Goal: Task Accomplishment & Management: Manage account settings

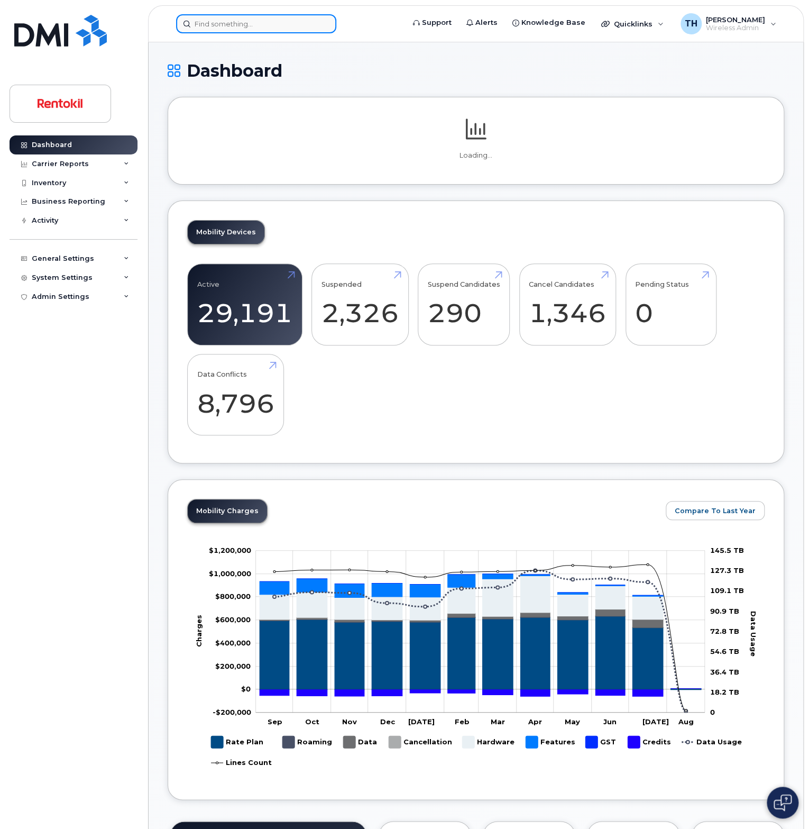
click at [224, 20] on input at bounding box center [256, 23] width 160 height 19
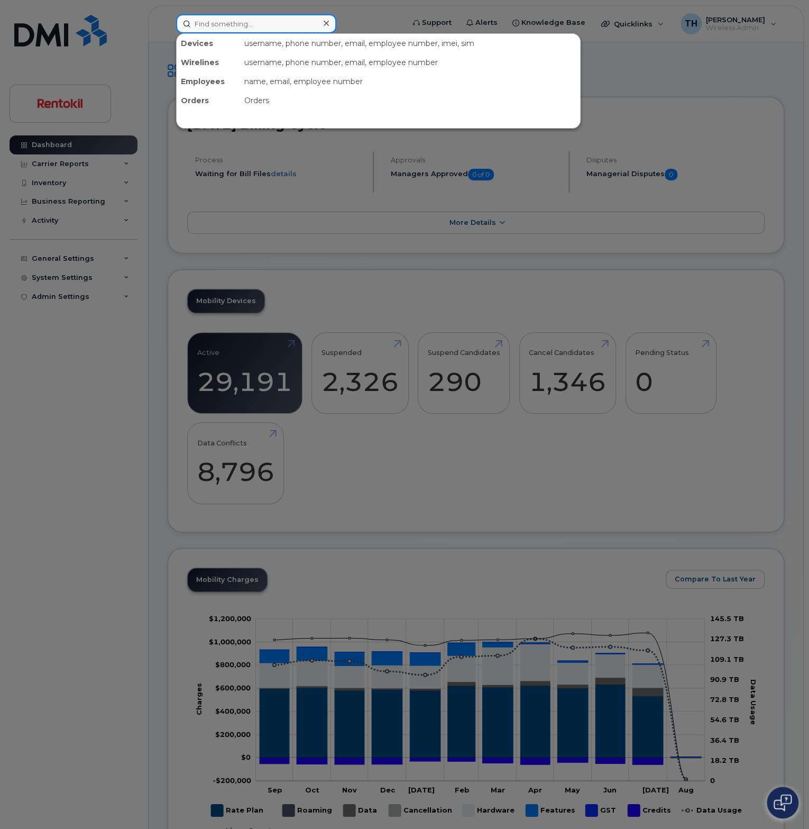
click at [210, 25] on input at bounding box center [256, 23] width 160 height 19
type input "2"
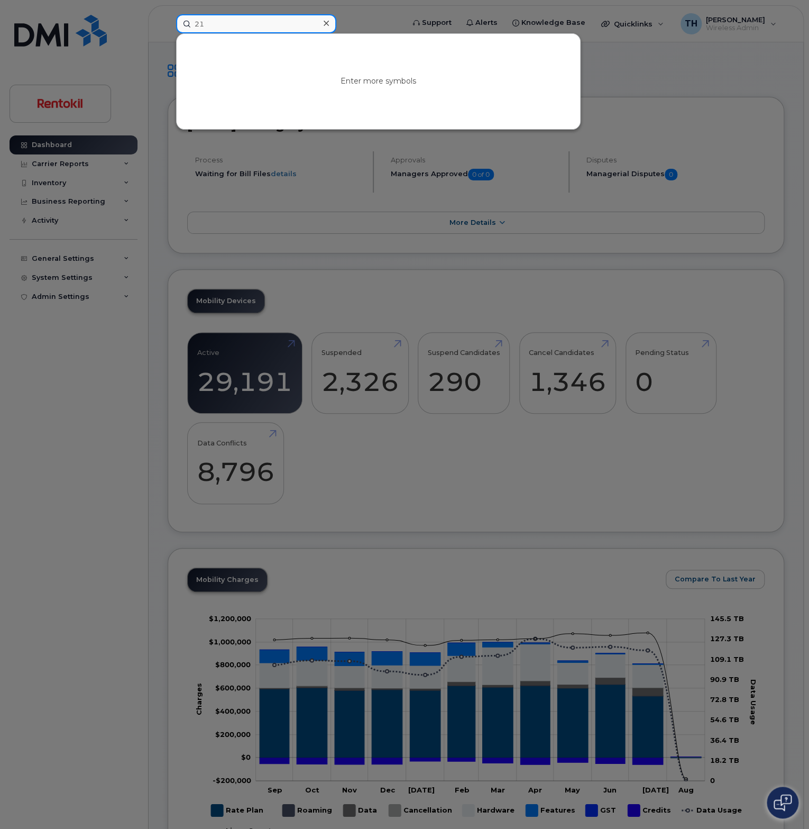
type input "2"
type input "4807606355"
click at [253, 19] on input "4807606355" at bounding box center [256, 23] width 160 height 19
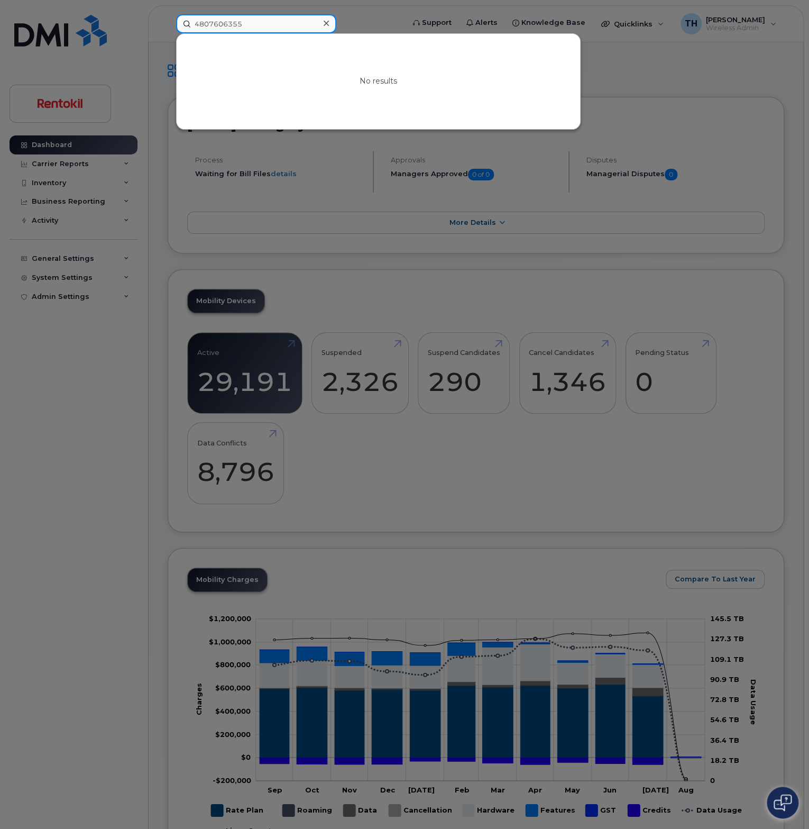
click at [253, 19] on input "4807606355" at bounding box center [256, 23] width 160 height 19
click at [224, 27] on input "4807606355" at bounding box center [256, 23] width 160 height 19
type input "5"
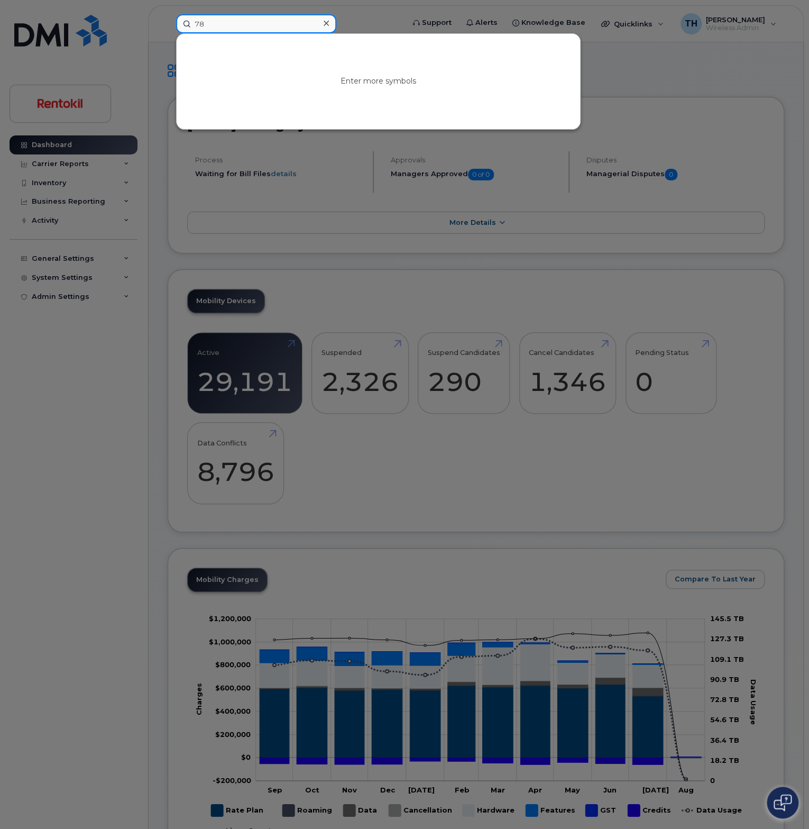
type input "7"
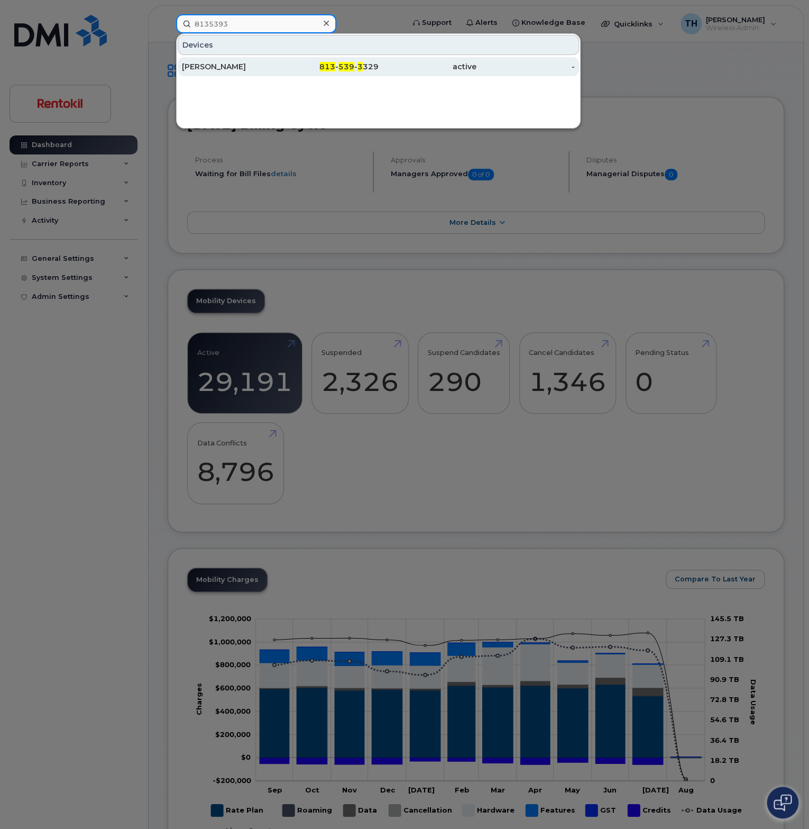
type input "8135393"
click at [248, 67] on div "MARCUS BLAKE" at bounding box center [231, 66] width 98 height 11
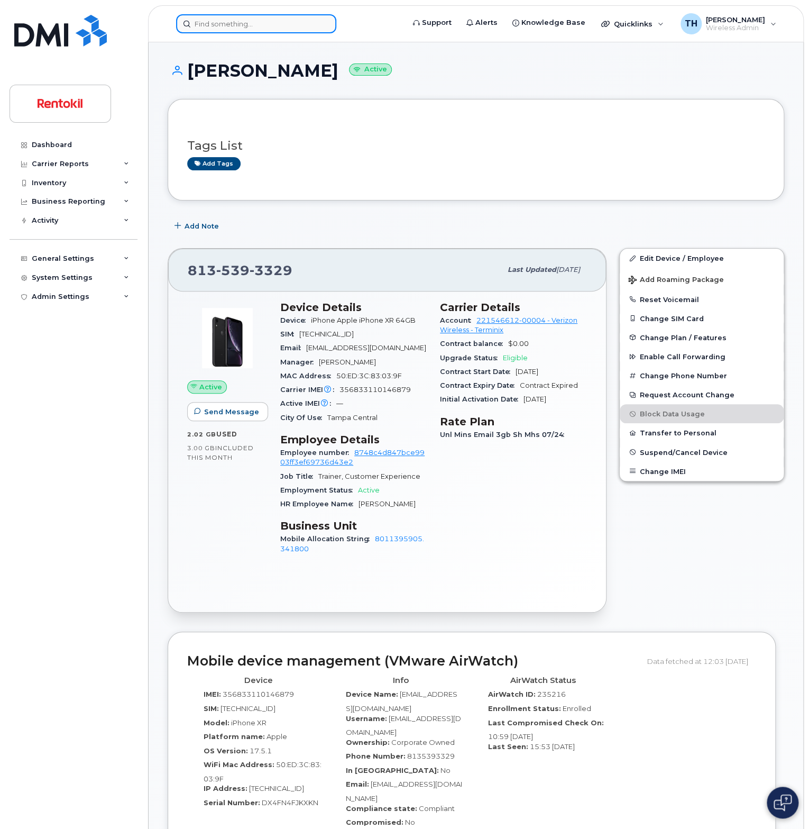
click at [251, 26] on input at bounding box center [256, 23] width 160 height 19
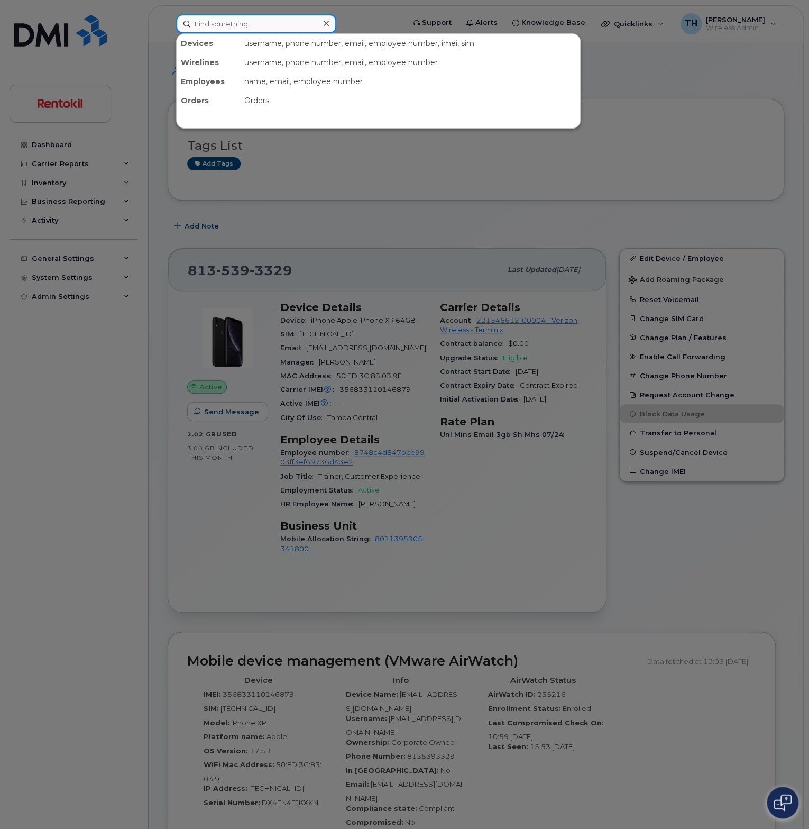
paste input "Dayna Keller"
click at [278, 27] on input "Dayna Keller" at bounding box center [256, 23] width 160 height 19
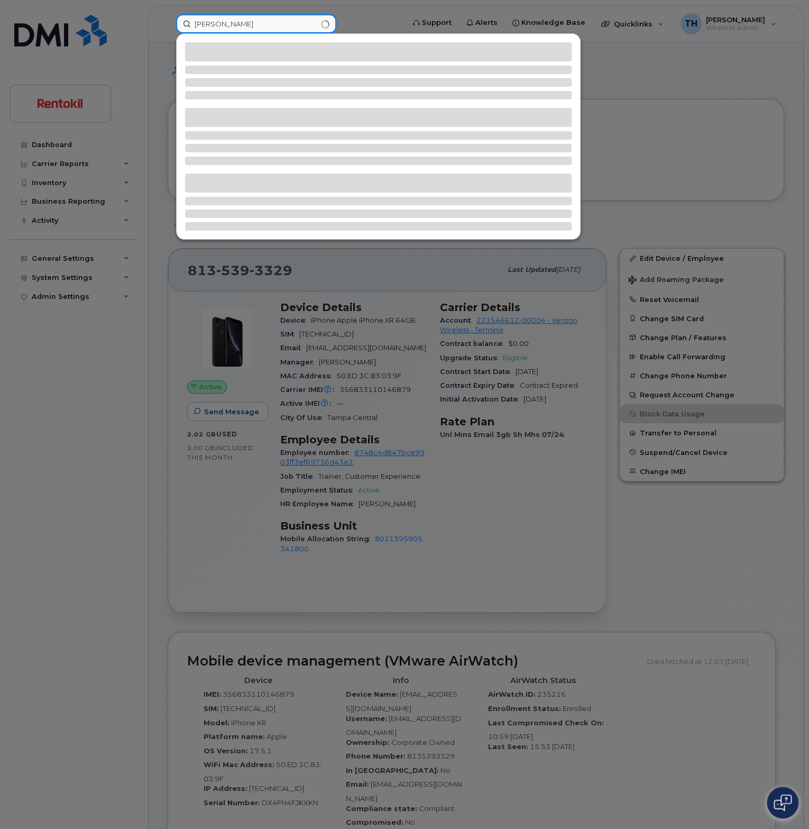
click at [278, 27] on input "Dayna Keller" at bounding box center [256, 23] width 160 height 19
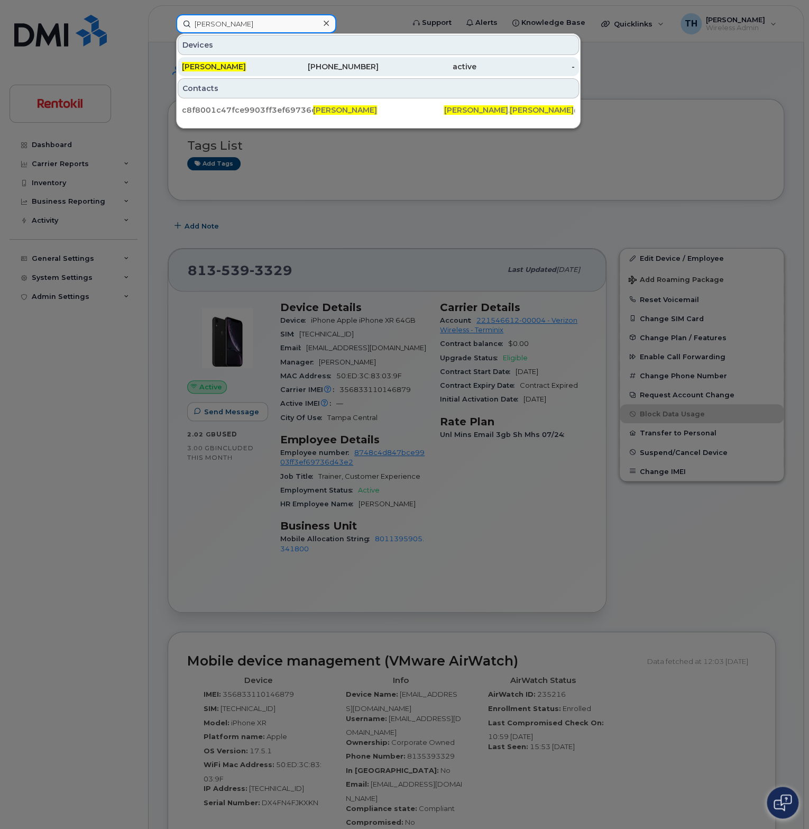
type input "Dayna Keller"
click at [256, 66] on div "DAYNA KELLER" at bounding box center [231, 66] width 98 height 11
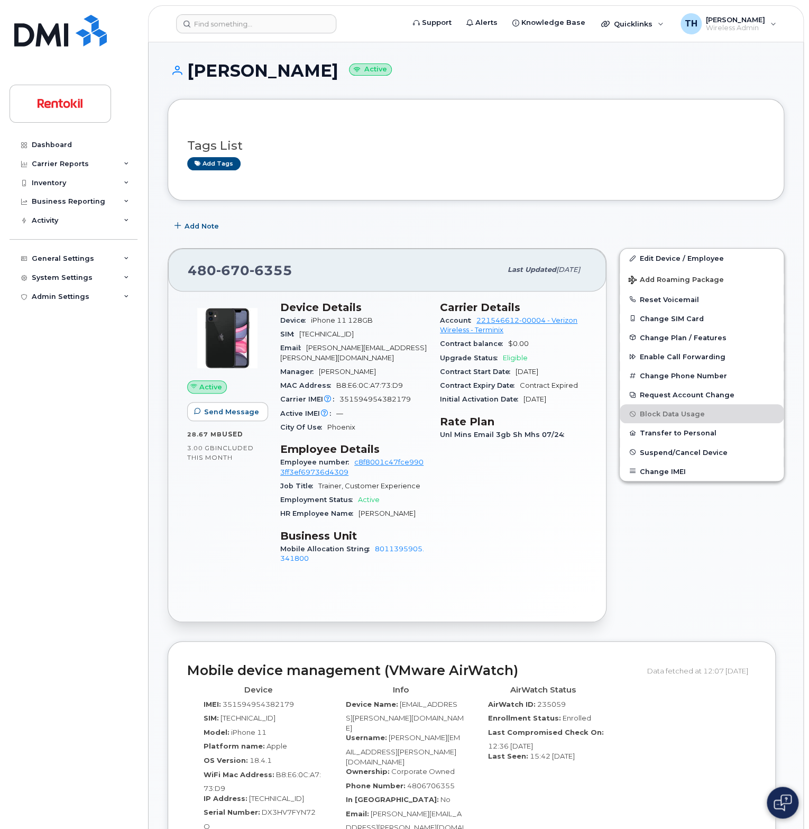
click at [279, 264] on span "6355" at bounding box center [271, 270] width 43 height 16
copy span "480 670 6355"
click at [221, 26] on input at bounding box center [256, 23] width 160 height 19
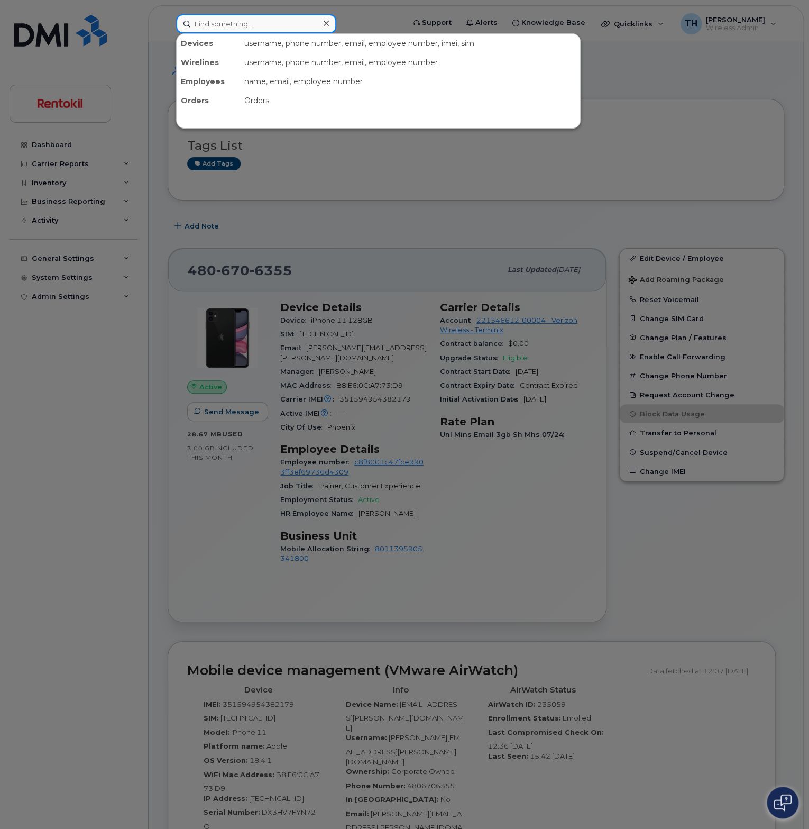
type input "5"
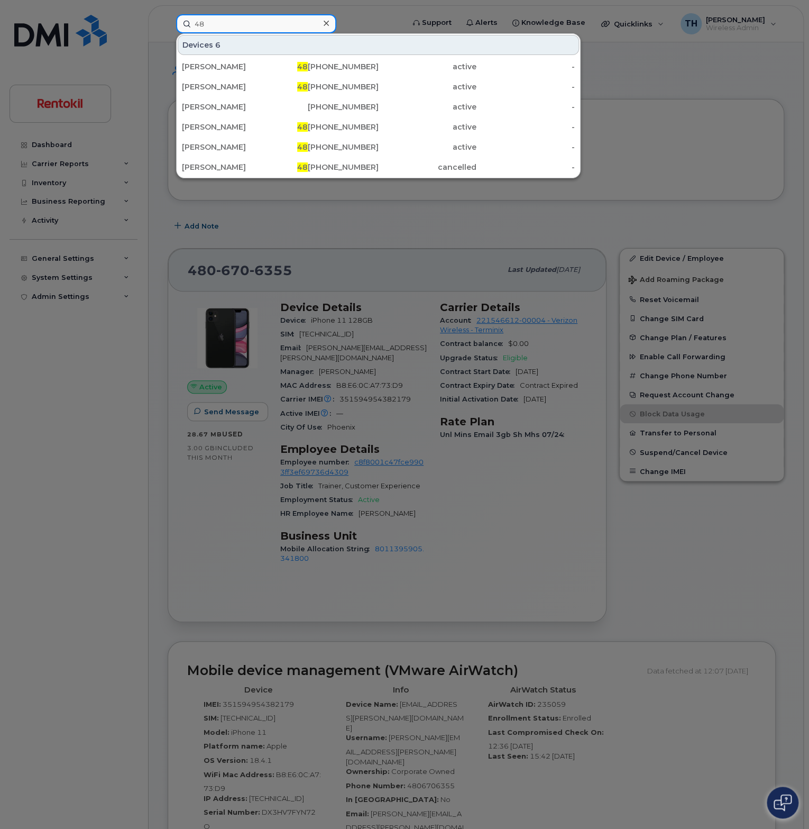
type input "4"
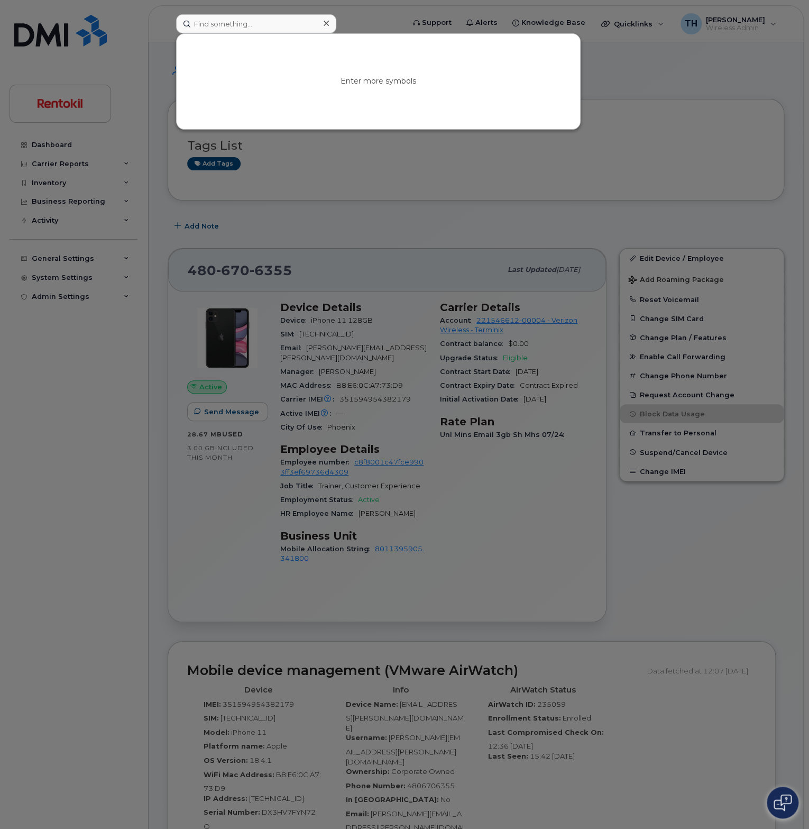
click at [354, 231] on div at bounding box center [404, 414] width 809 height 829
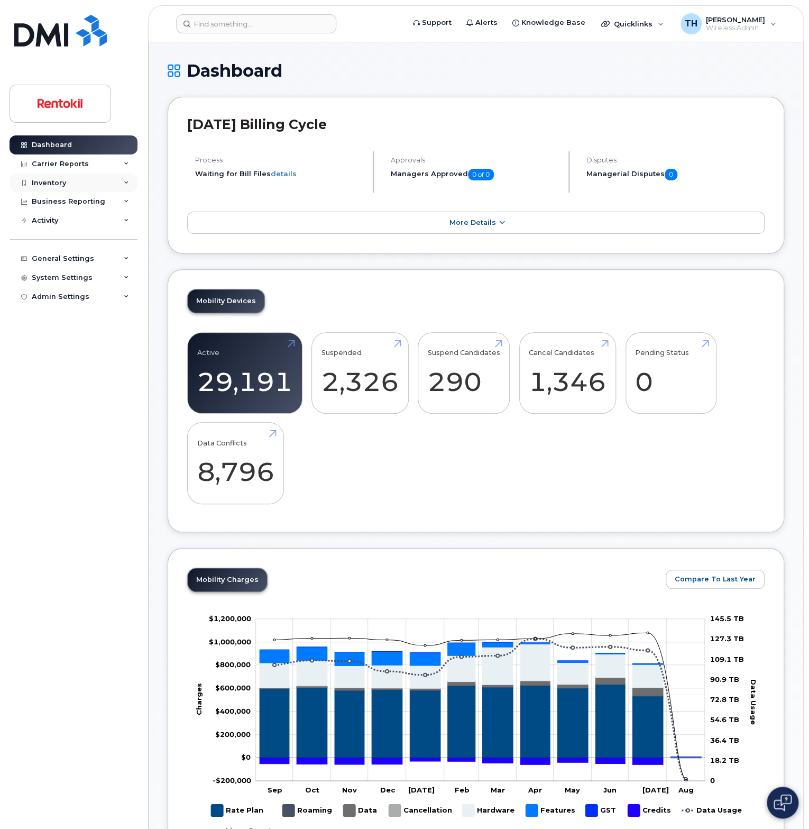
click at [123, 178] on div "Inventory" at bounding box center [74, 183] width 128 height 19
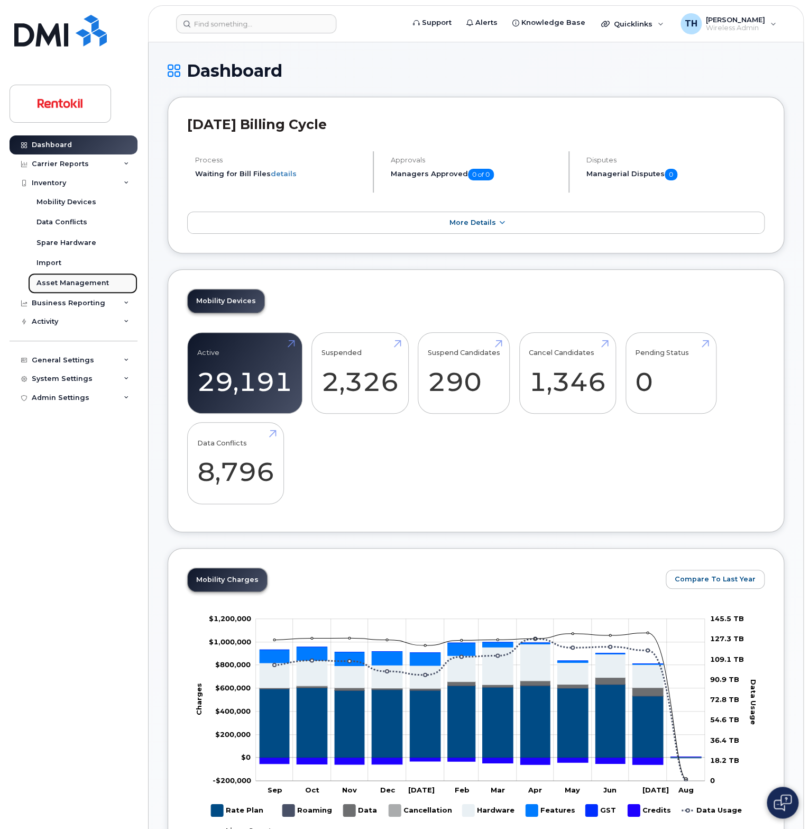
click at [98, 280] on div "Asset Management" at bounding box center [73, 283] width 72 height 10
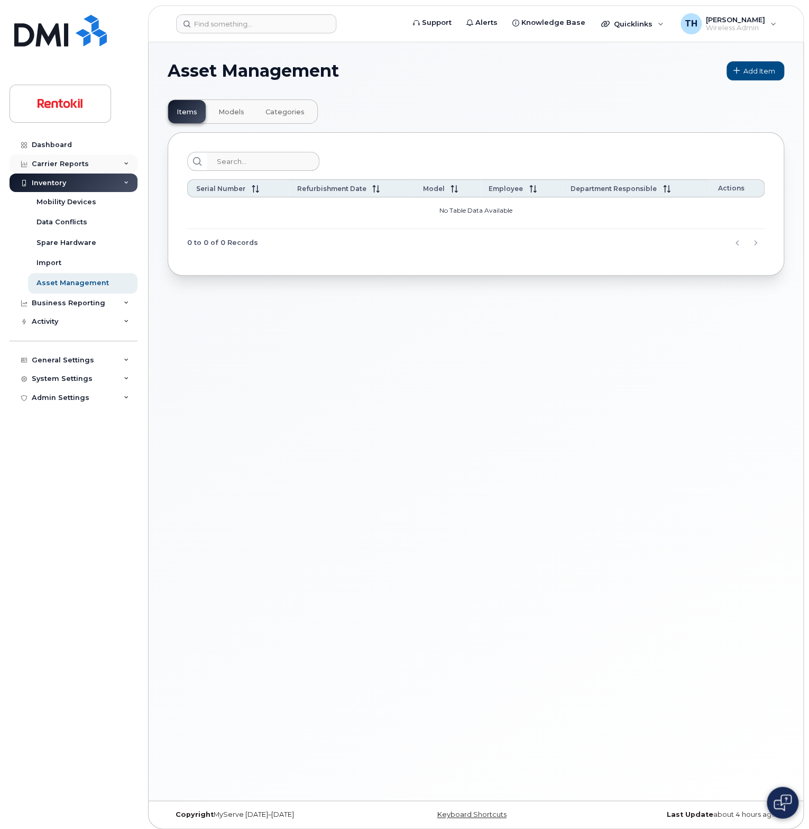
click at [120, 159] on div "Carrier Reports" at bounding box center [74, 163] width 128 height 19
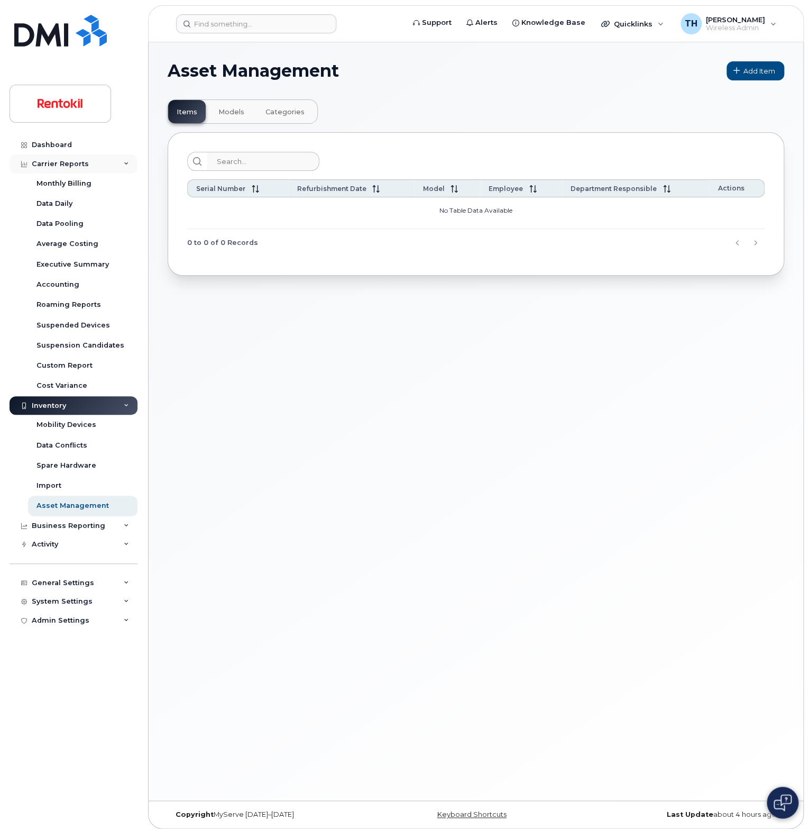
click at [119, 160] on div "Carrier Reports" at bounding box center [74, 163] width 128 height 19
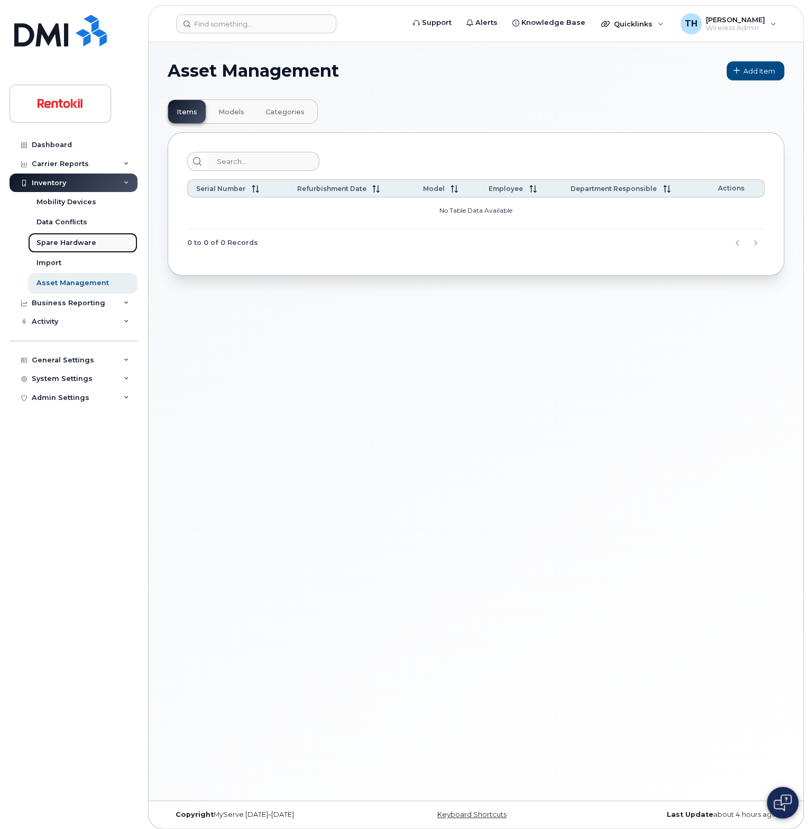
click at [53, 241] on div "Spare Hardware" at bounding box center [67, 243] width 60 height 10
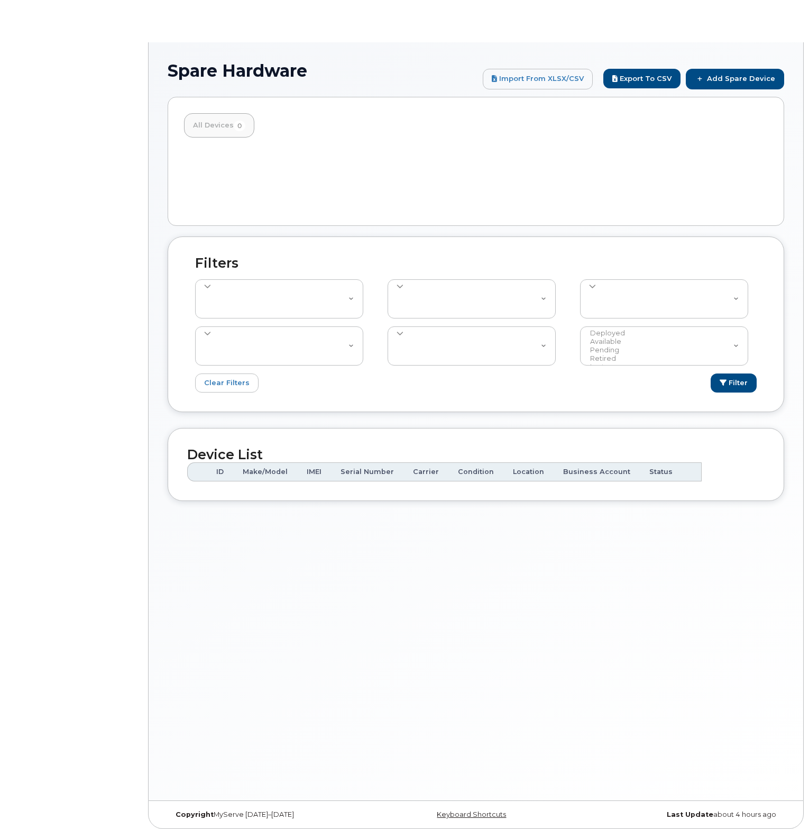
select select
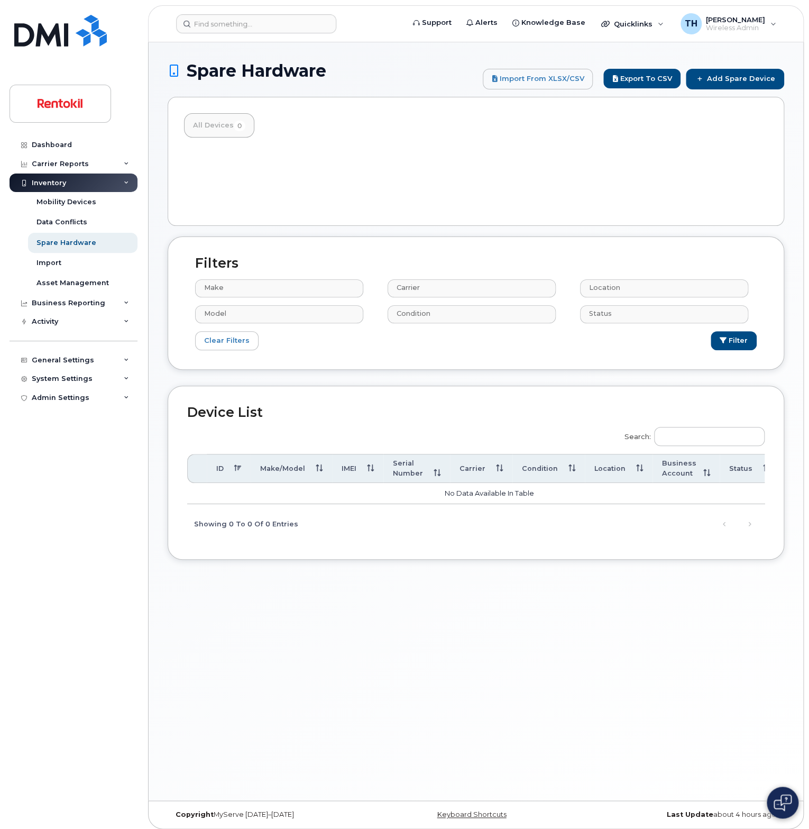
drag, startPoint x: 298, startPoint y: 498, endPoint x: 486, endPoint y: 509, distance: 188.7
click at [422, 509] on div "Search: ID Make/Model IMEI Serial Number Carrier Condition Location Business Ac…" at bounding box center [476, 480] width 578 height 120
drag, startPoint x: 685, startPoint y: 502, endPoint x: 730, endPoint y: 505, distance: 45.1
click at [730, 504] on div "ID Make/Model IMEI Serial Number Carrier Condition Location Business Account St…" at bounding box center [476, 493] width 578 height 21
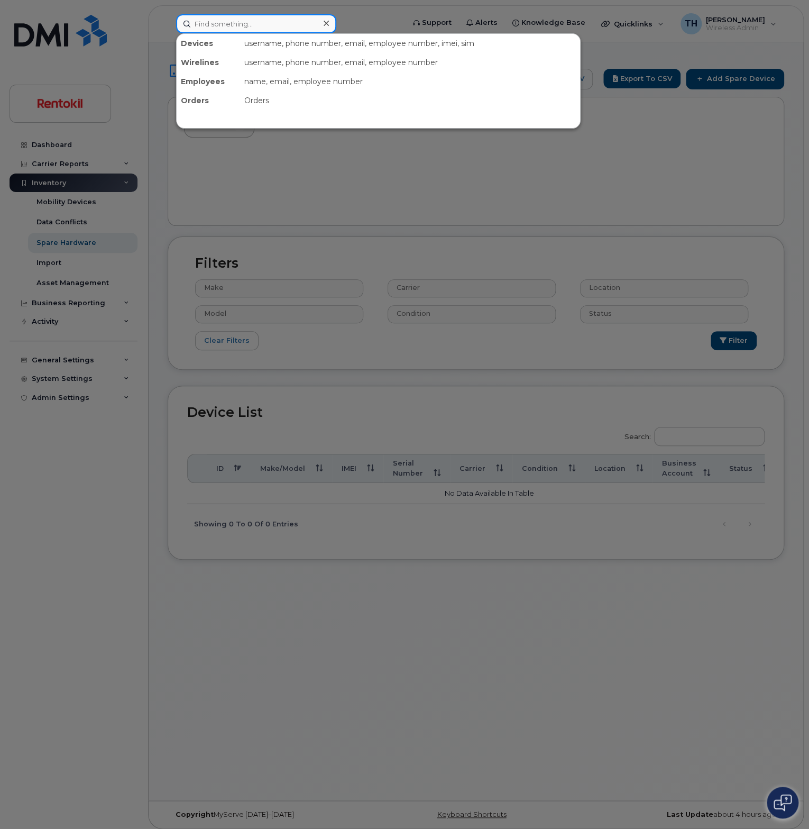
click at [240, 27] on input at bounding box center [256, 23] width 160 height 19
paste input "lee.wolf@rentokil.com"
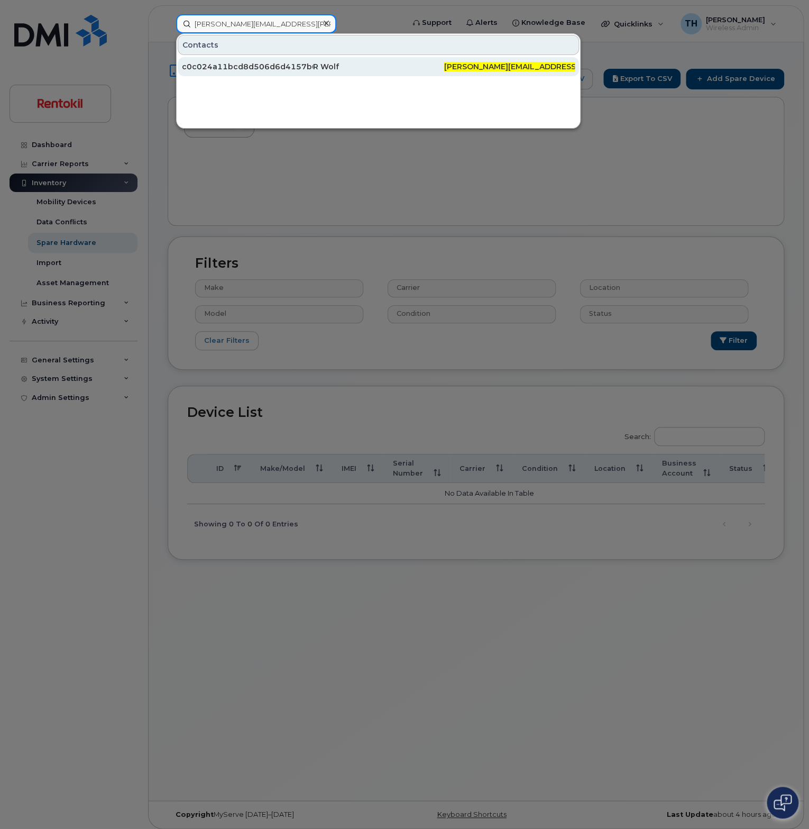
type input "lee.wolf@rentokil.com"
click at [309, 67] on div "c0c024a11bcd8d506d6d4157b04bcbe2" at bounding box center [247, 66] width 131 height 11
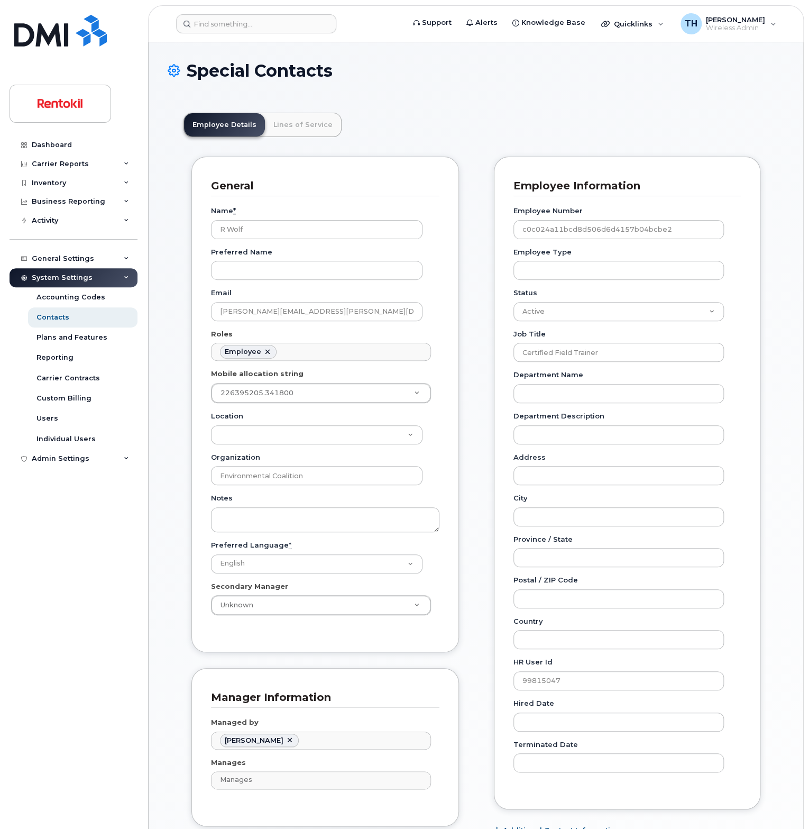
scroll to position [32, 0]
click at [293, 128] on link "Lines of Service" at bounding box center [303, 124] width 76 height 23
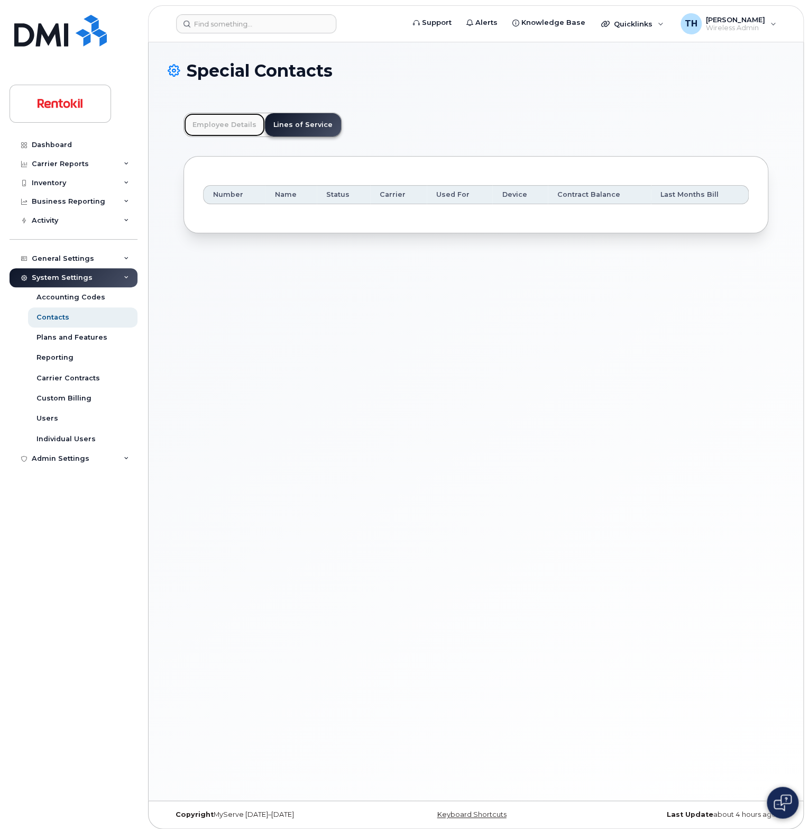
click at [235, 130] on link "Employee Details" at bounding box center [224, 124] width 81 height 23
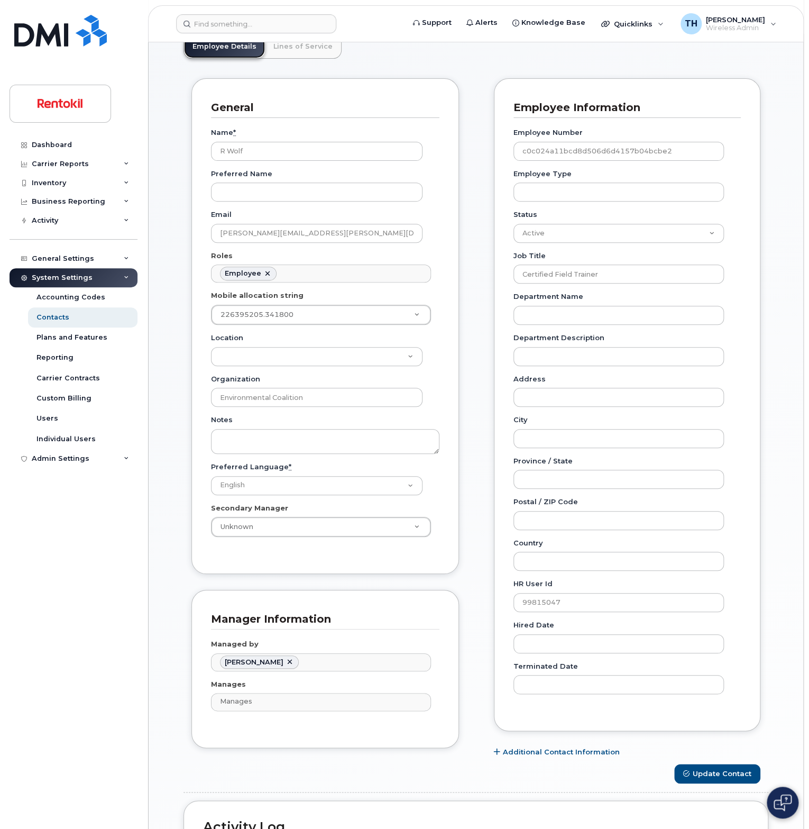
scroll to position [0, 0]
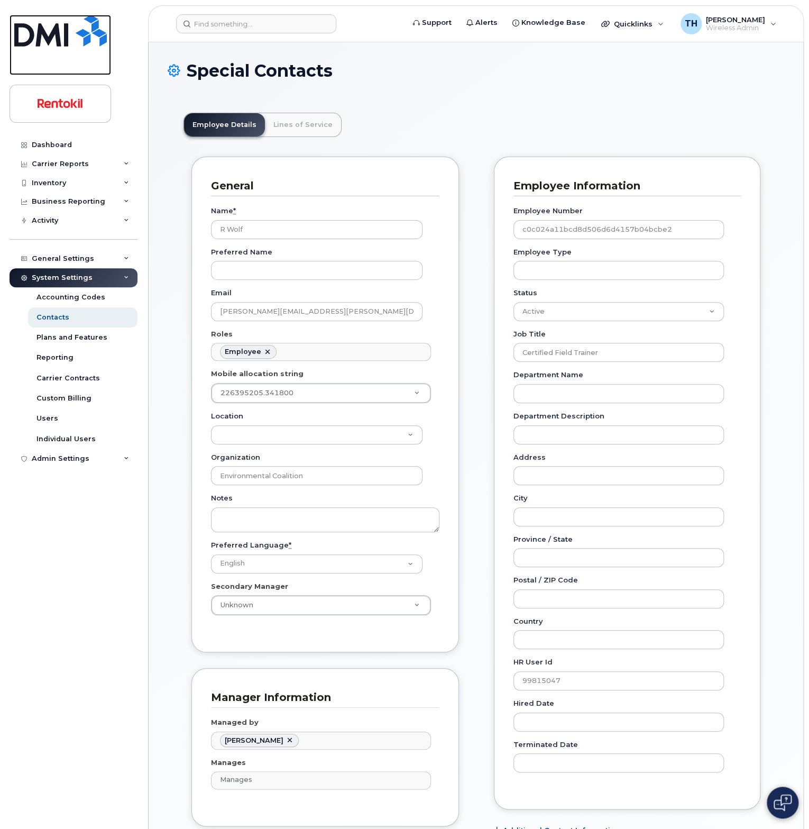
click at [61, 42] on img at bounding box center [60, 31] width 93 height 32
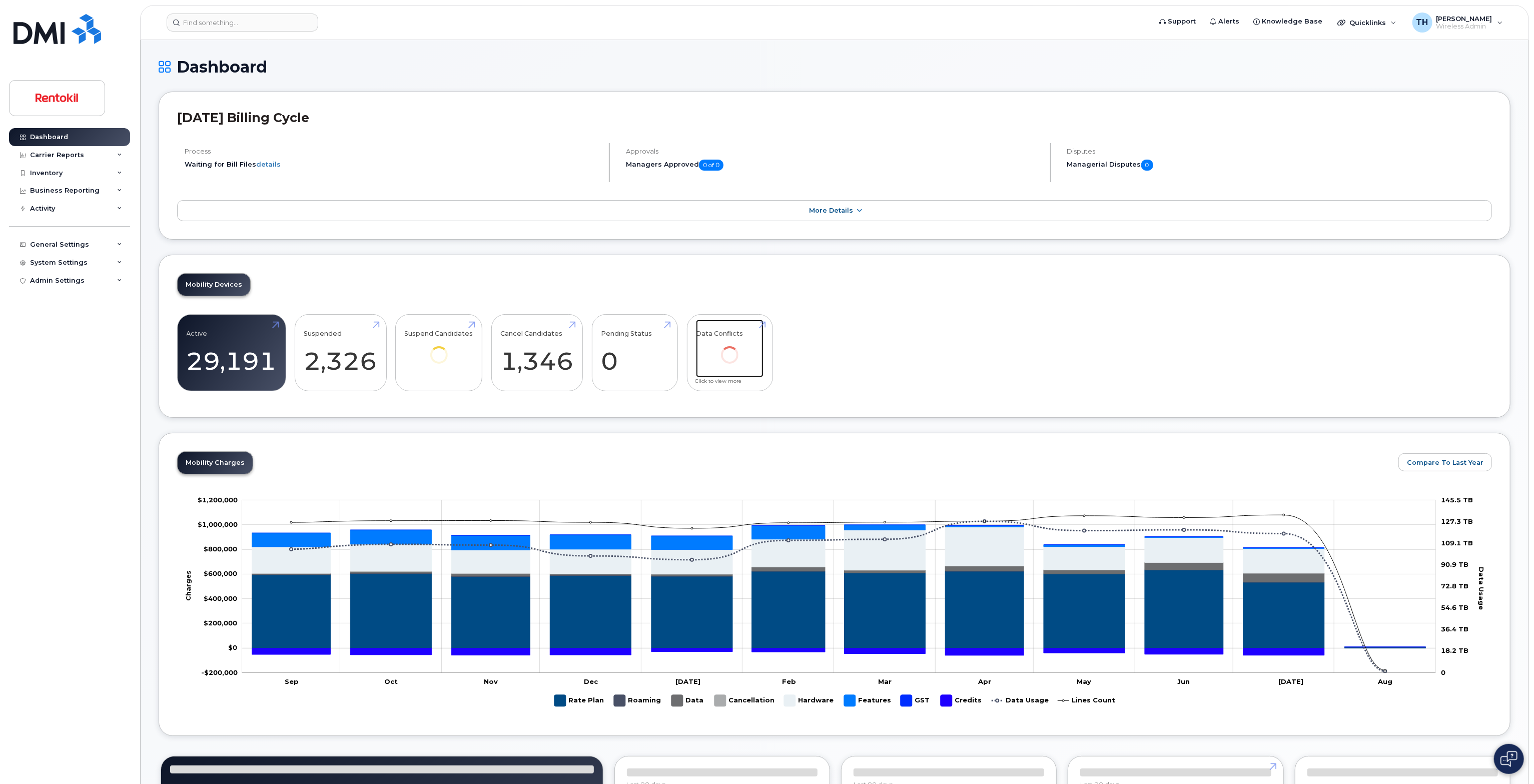
click at [733, 364] on link "Data Conflicts" at bounding box center [729, 348] width 67 height 58
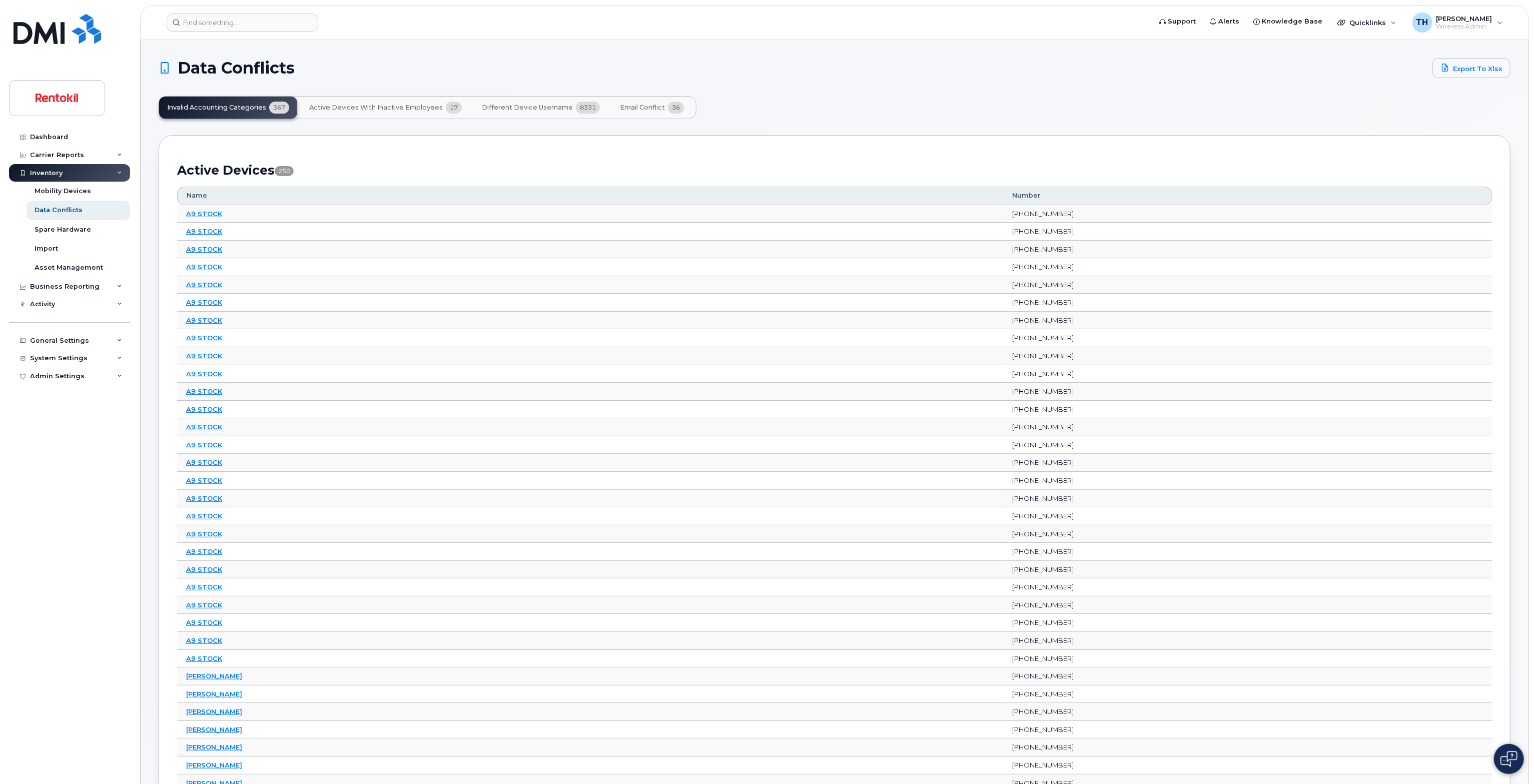
click at [647, 110] on span "Email Conflict" at bounding box center [643, 108] width 45 height 8
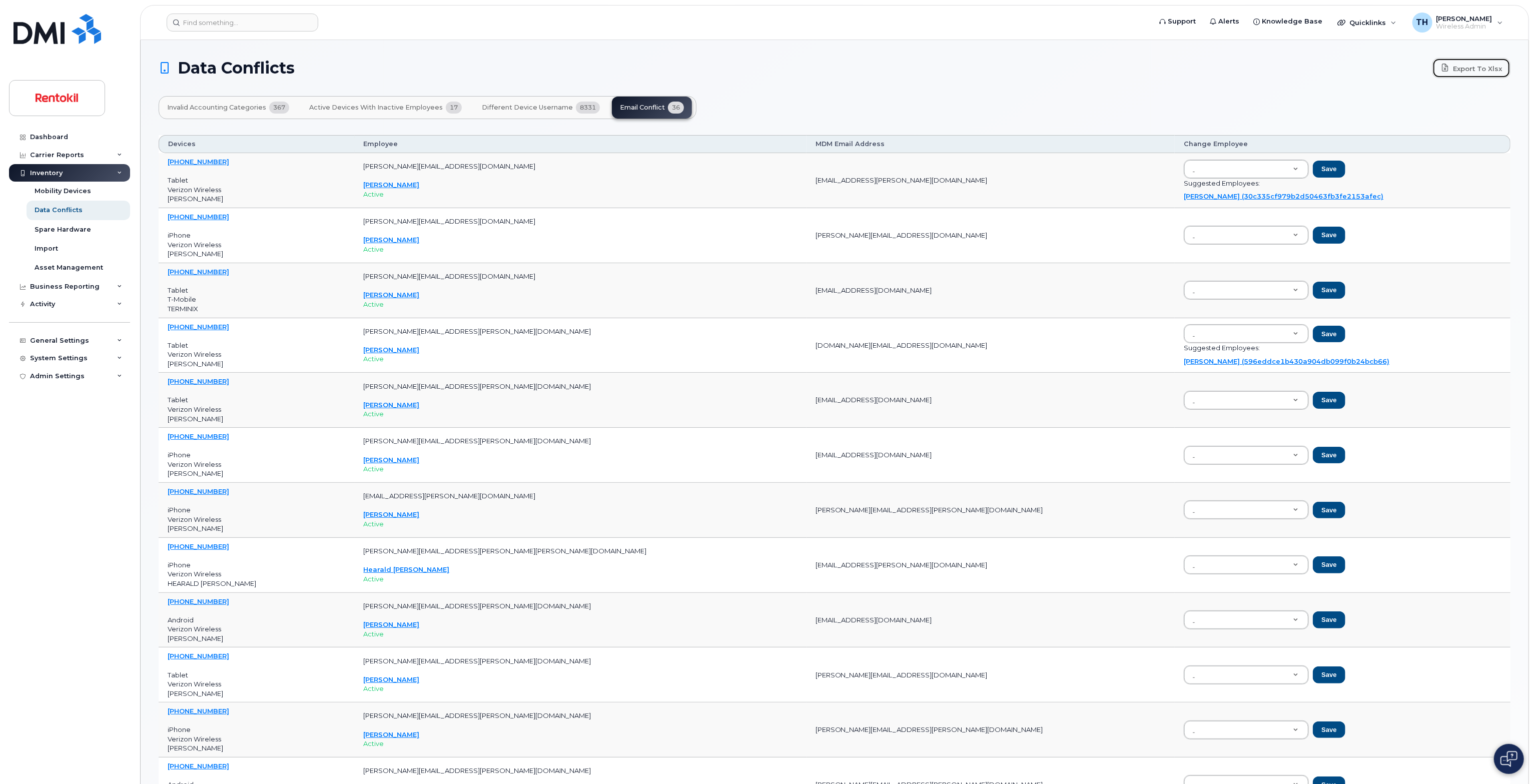
click at [1475, 76] on link "Export to Xlsx" at bounding box center [1472, 67] width 78 height 20
drag, startPoint x: 1166, startPoint y: 168, endPoint x: 1167, endPoint y: 179, distance: 11.0
click at [1184, 194] on link "[PERSON_NAME] (30c335cf979b2d50463fb3fe2153afec)" at bounding box center [1283, 196] width 200 height 8
type input "30c335cf979b2d50463fb3fe2153afec"
click at [1313, 166] on button "Save" at bounding box center [1329, 169] width 32 height 17
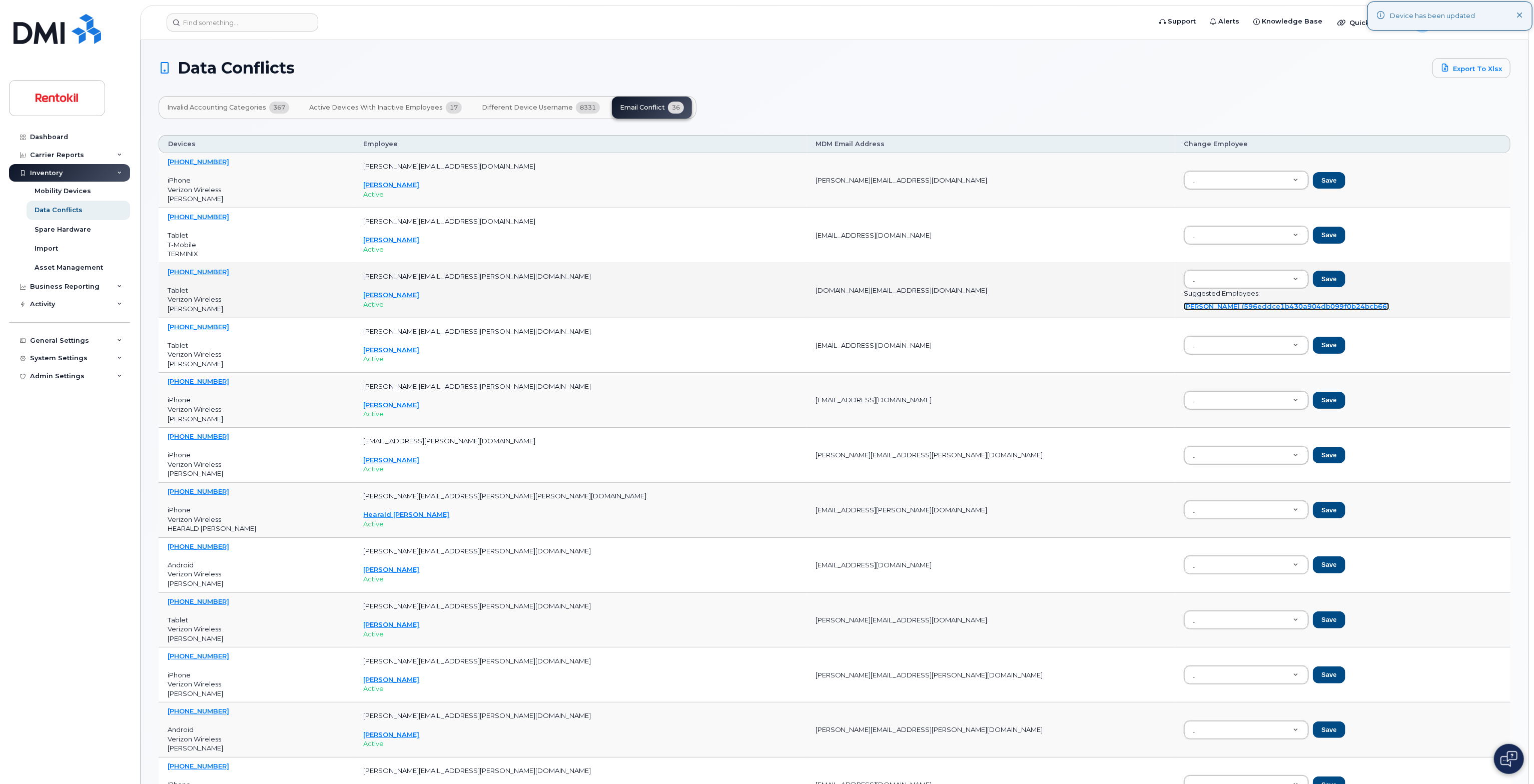
drag, startPoint x: 1129, startPoint y: 304, endPoint x: 1194, endPoint y: 302, distance: 65.0
click at [1184, 304] on link "[PERSON_NAME] (596eddce1b430a904db099f0b24bcb66)" at bounding box center [1286, 306] width 205 height 8
type input "596eddce1b430a904db099f0b24bcb66"
click at [1313, 276] on button "Save" at bounding box center [1329, 279] width 32 height 17
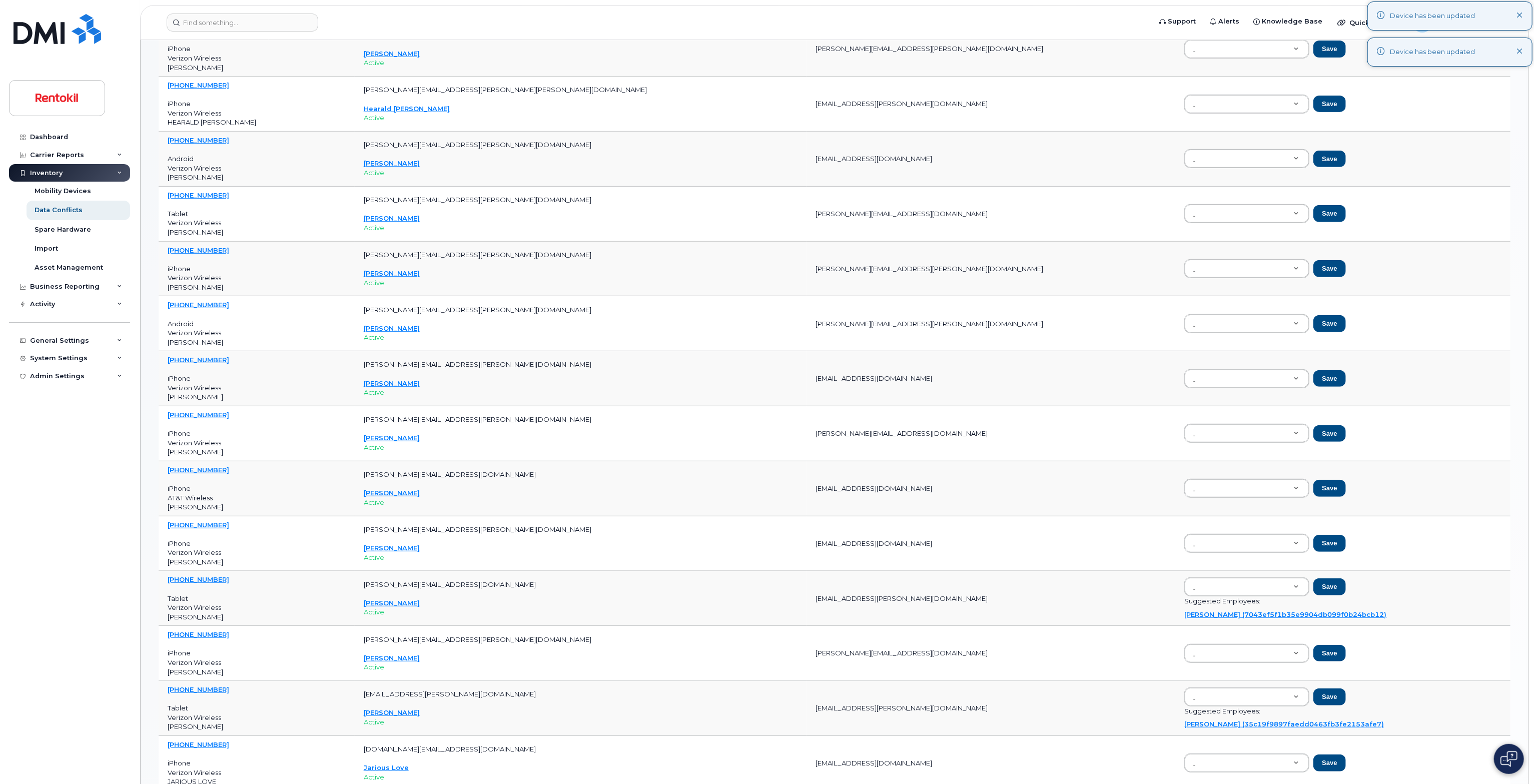
scroll to position [751, 0]
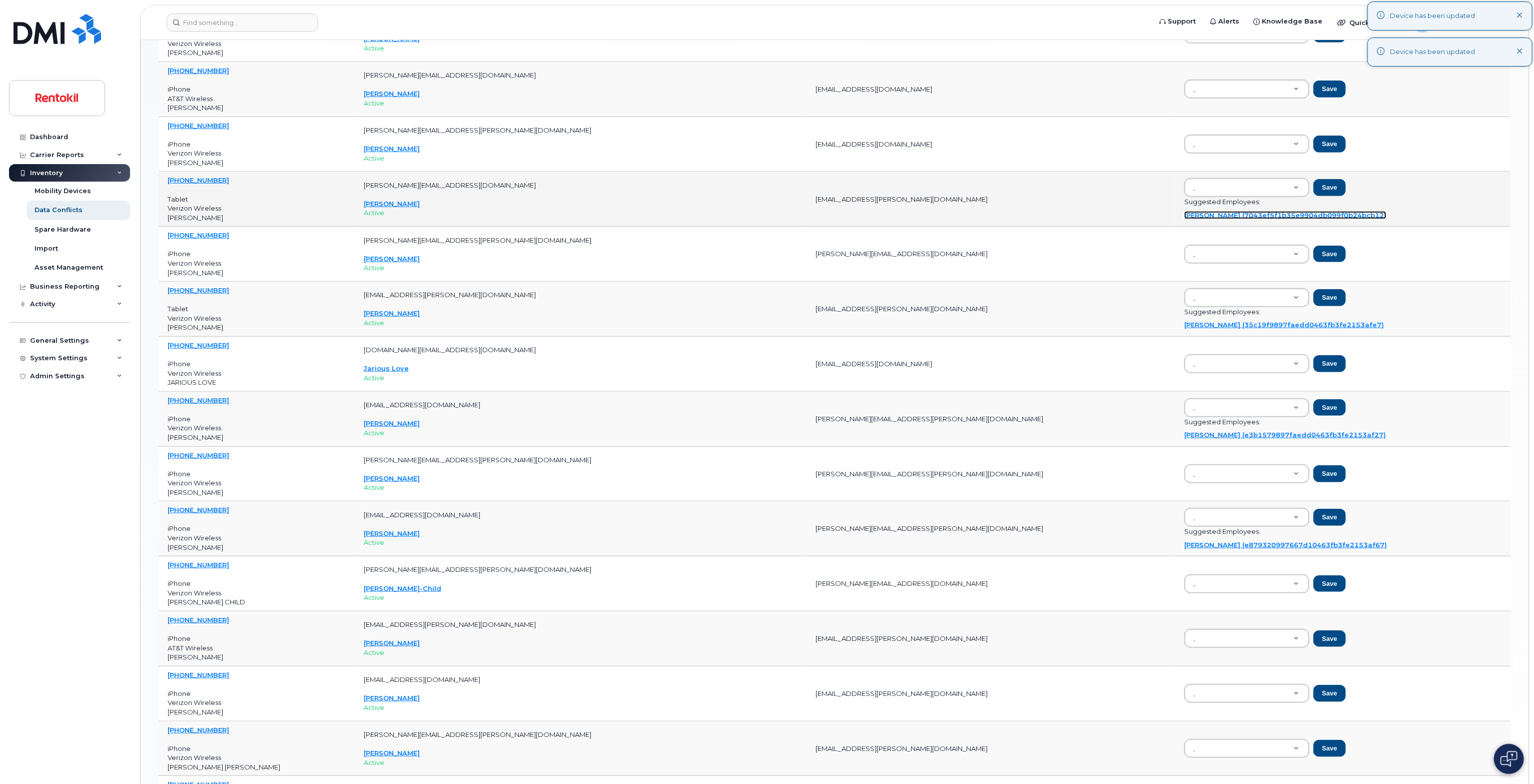
click at [1184, 213] on link "[PERSON_NAME] (7043ef5f1b35e9904db099f0b24bcb12)" at bounding box center [1285, 215] width 202 height 8
type input "7043ef5f1b35e9904db099f0b24bcb12"
click at [1314, 186] on button "Save" at bounding box center [1330, 187] width 32 height 17
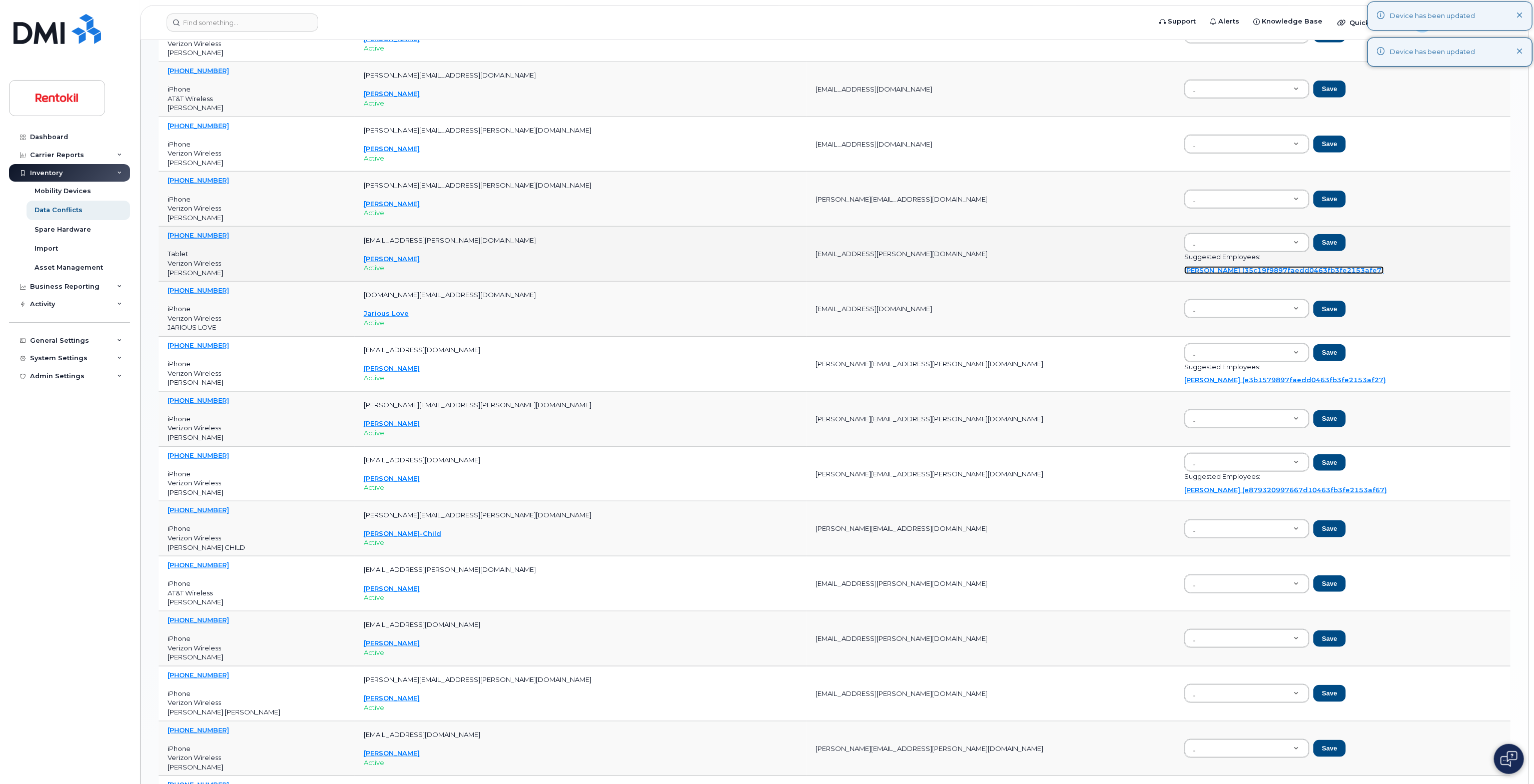
click at [1184, 266] on link "[PERSON_NAME] (35c19f9897faedd0463fb3fe2153afe7)" at bounding box center [1283, 270] width 200 height 8
type input "35c19f9897faedd0463fb3fe2153afe7"
click at [1314, 239] on button "Save" at bounding box center [1330, 243] width 32 height 17
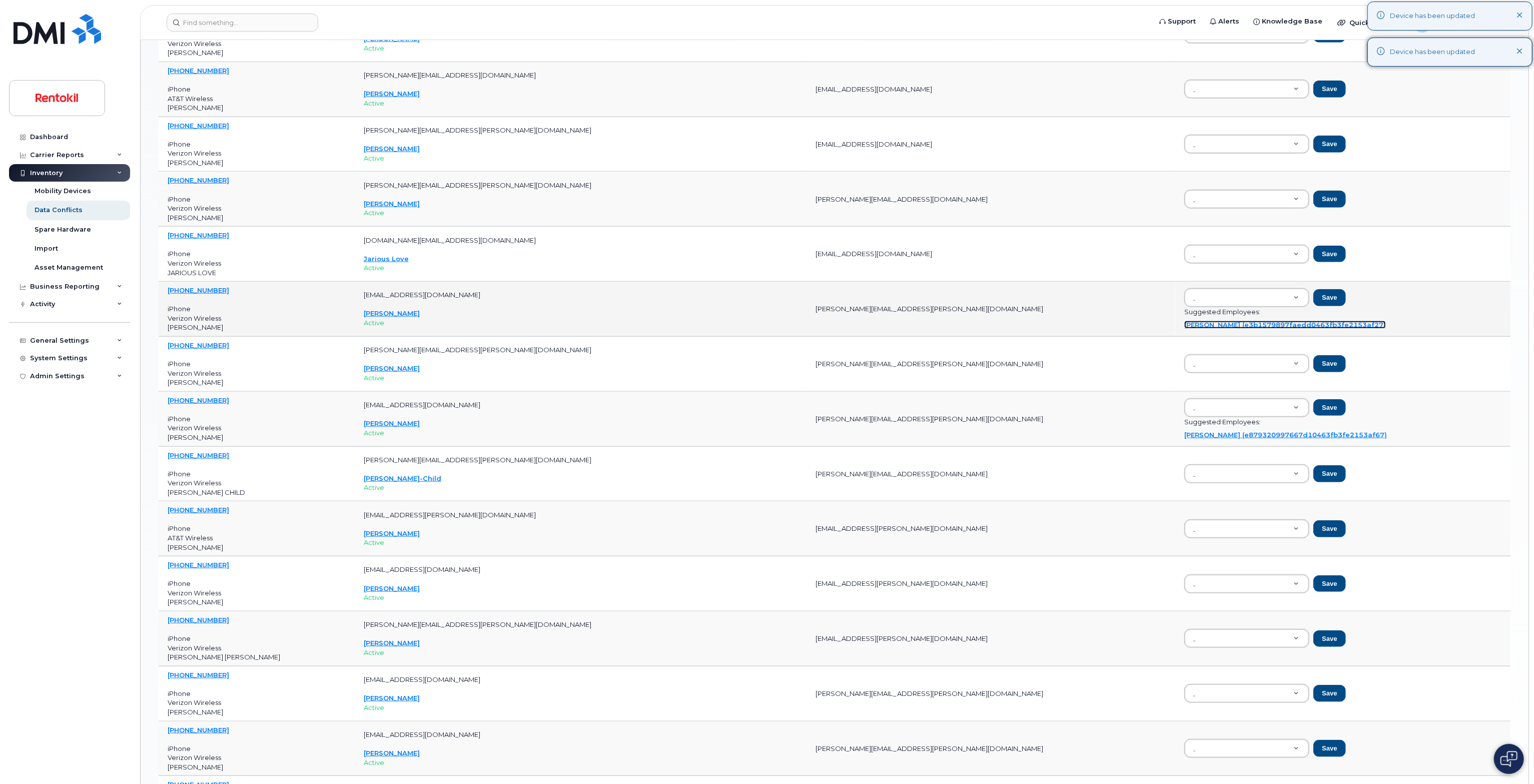
click at [1185, 322] on link "[PERSON_NAME] (e3b1579897faedd0463fb3fe2153af27)" at bounding box center [1284, 324] width 201 height 8
type input "e3b1579897faedd0463fb3fe2153af27"
click at [1314, 296] on button "Save" at bounding box center [1330, 298] width 32 height 17
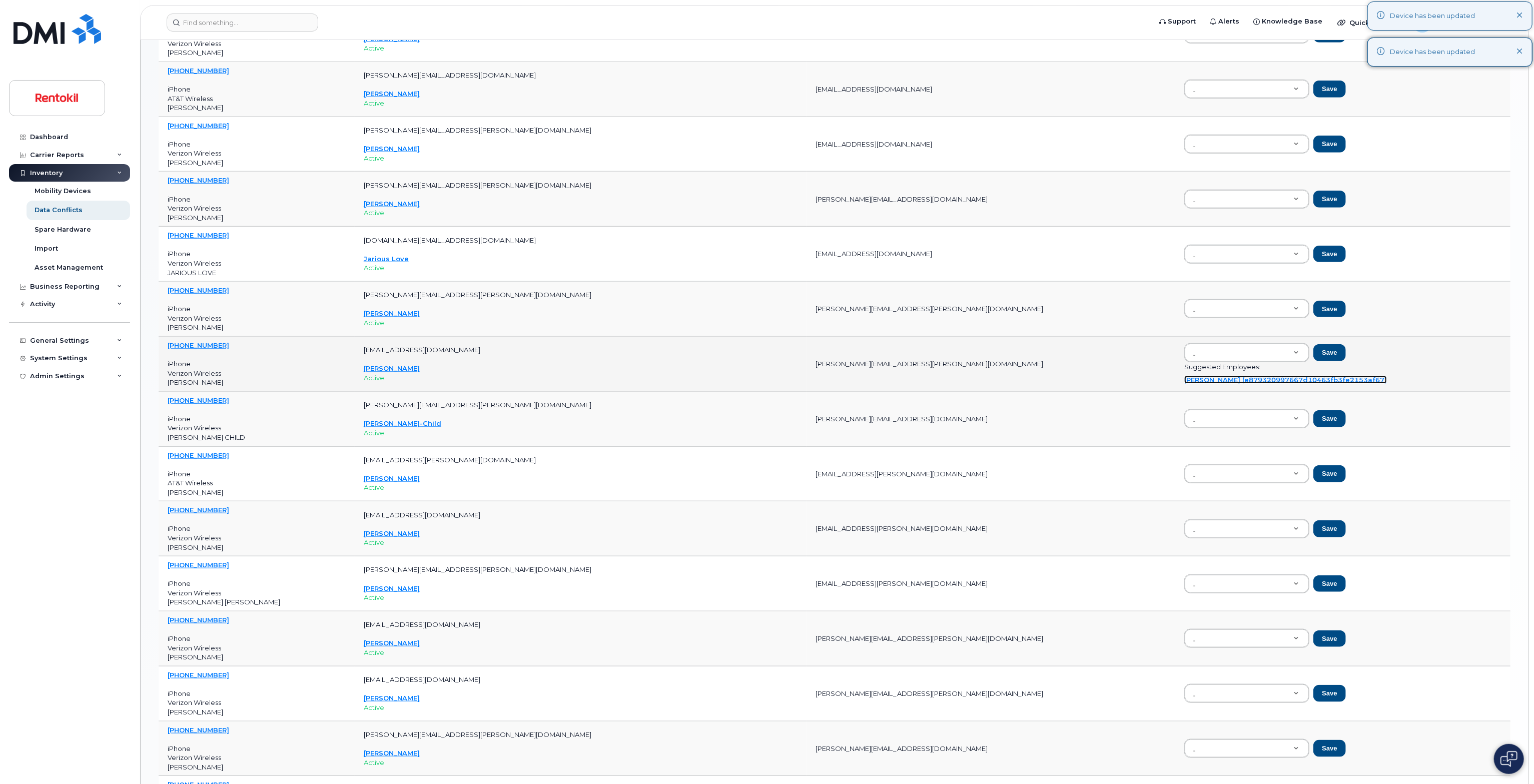
click at [1192, 376] on link "[PERSON_NAME] (e879320997667d10463fb3fe2153af67)" at bounding box center [1285, 379] width 202 height 8
type input "e879320997667d10463fb3fe2153af67"
click at [1314, 354] on button "Save" at bounding box center [1330, 353] width 32 height 17
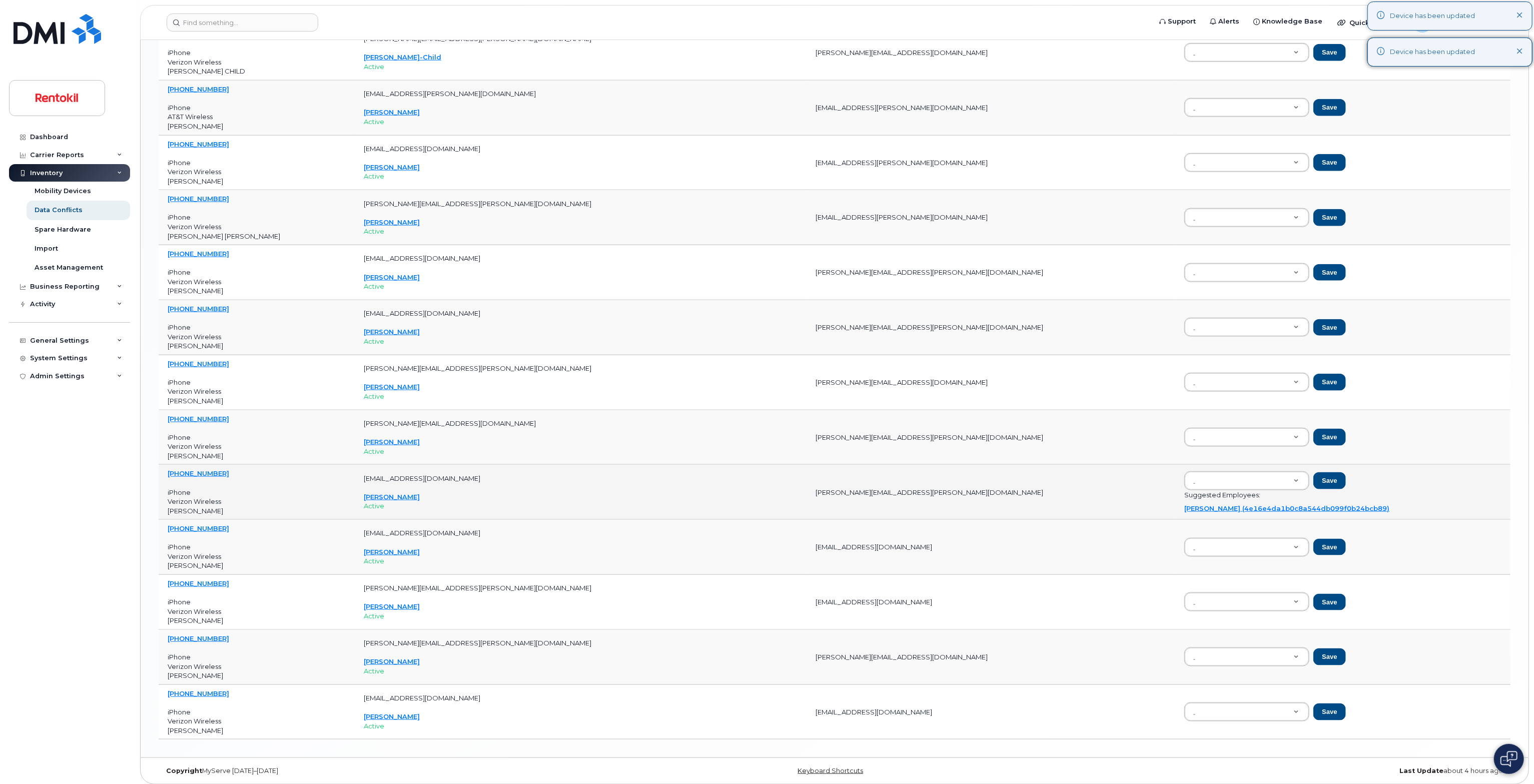
scroll to position [1063, 0]
click at [1184, 503] on link "[PERSON_NAME] (4e16e4da1b0c8a544db099f0b24bcb89)" at bounding box center [1286, 507] width 205 height 8
type input "4e16e4da1b0c8a544db099f0b24bcb89"
click at [1314, 477] on button "Save" at bounding box center [1330, 479] width 32 height 17
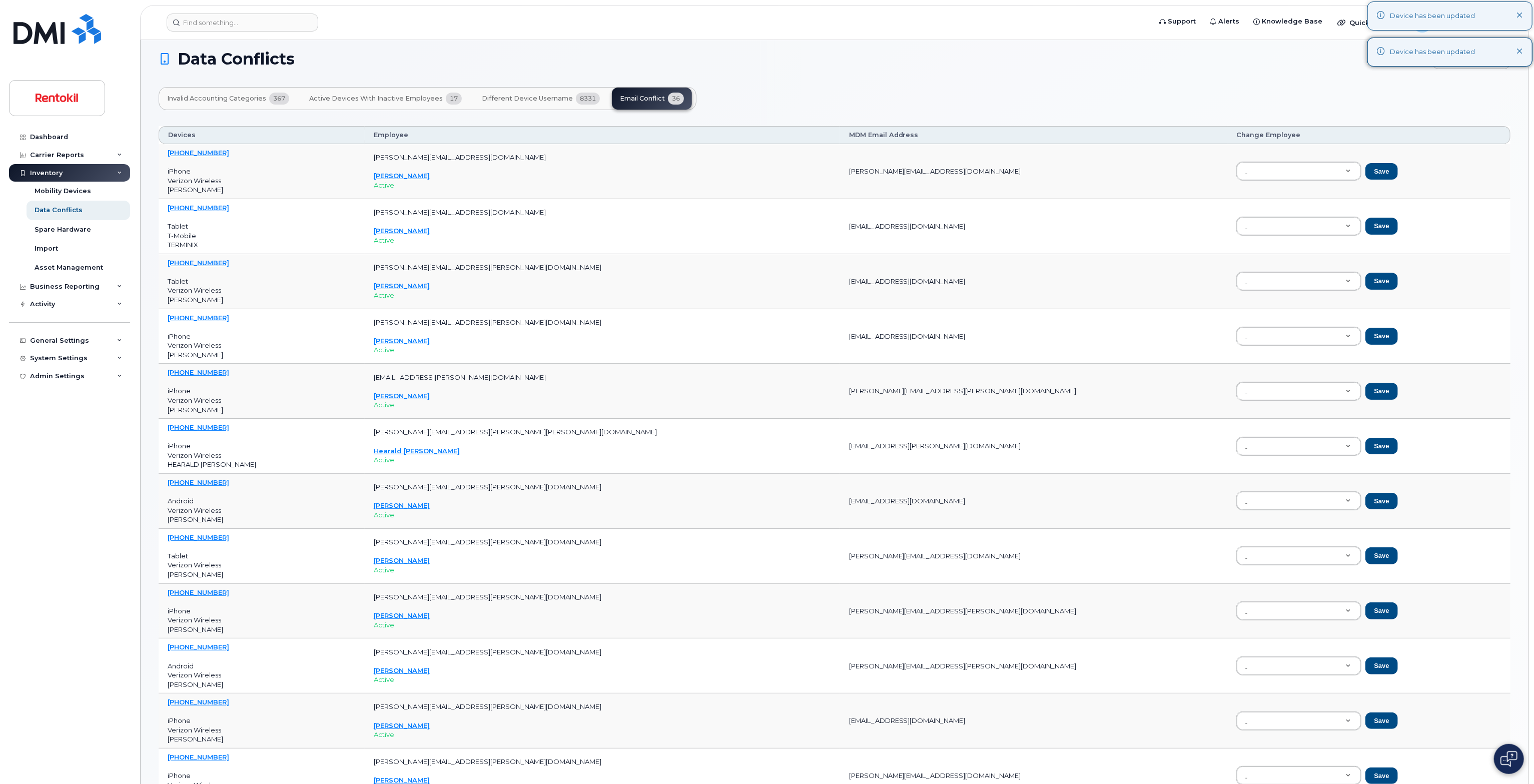
scroll to position [0, 0]
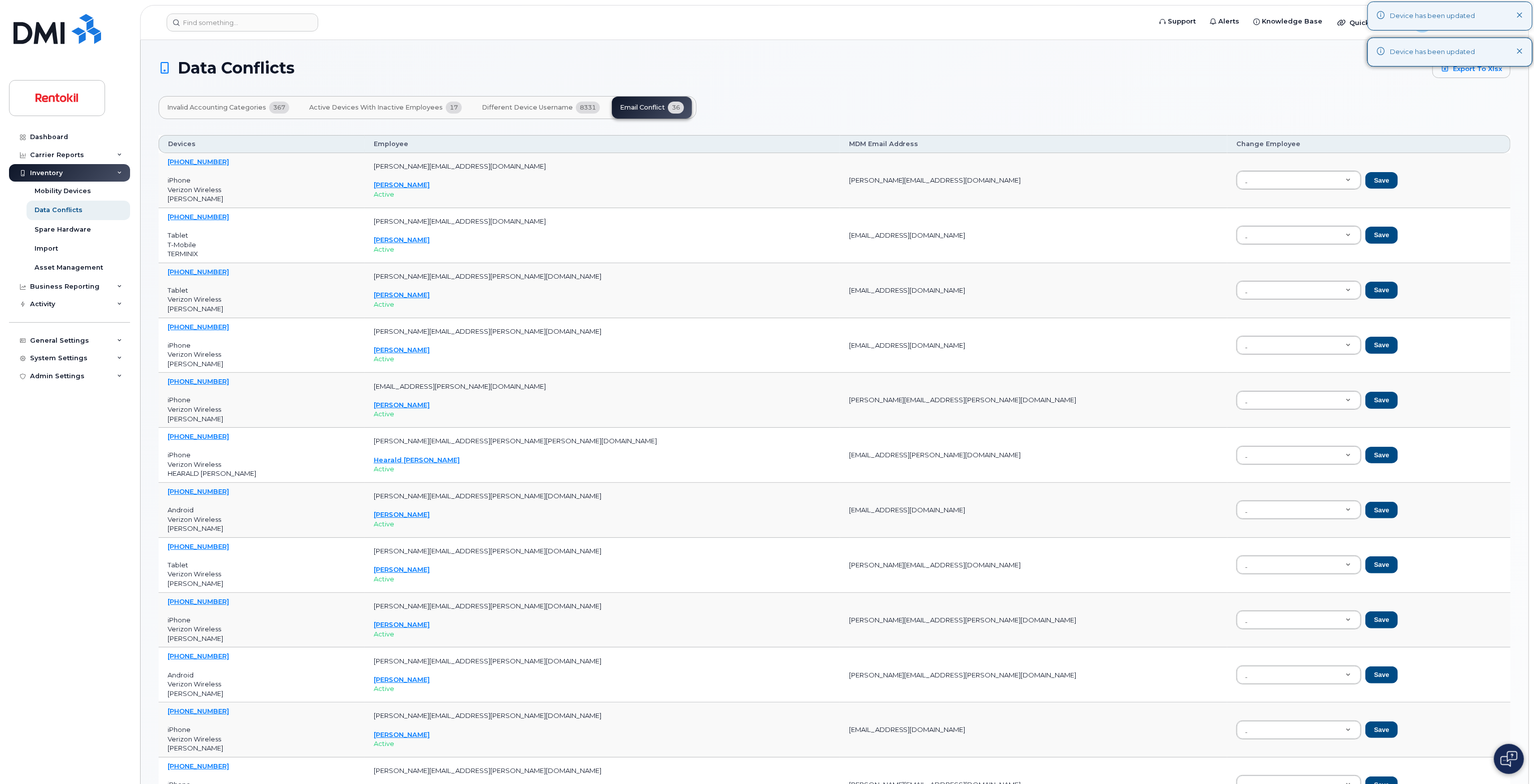
click at [1394, 109] on div "Invalid Accounting Categories 367 Active Devices with Inactive Employees 17 Dif…" at bounding box center [835, 108] width 1352 height 23
click at [1486, 72] on link "Export to Xlsx" at bounding box center [1472, 67] width 78 height 20
